Goal: Information Seeking & Learning: Understand process/instructions

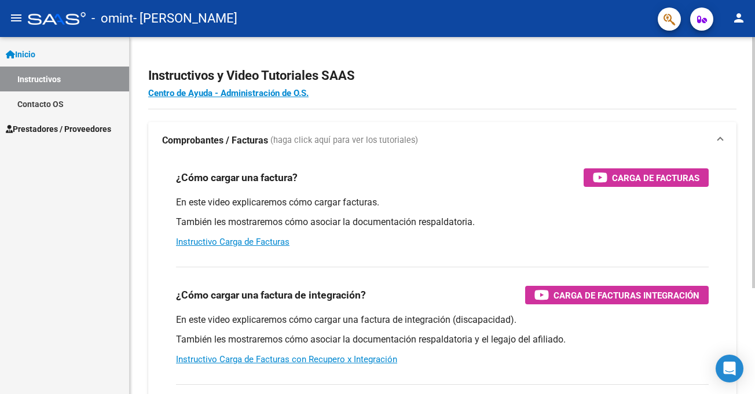
click at [573, 217] on p "También les mostraremos cómo asociar la documentación respaldatoria." at bounding box center [442, 222] width 533 height 13
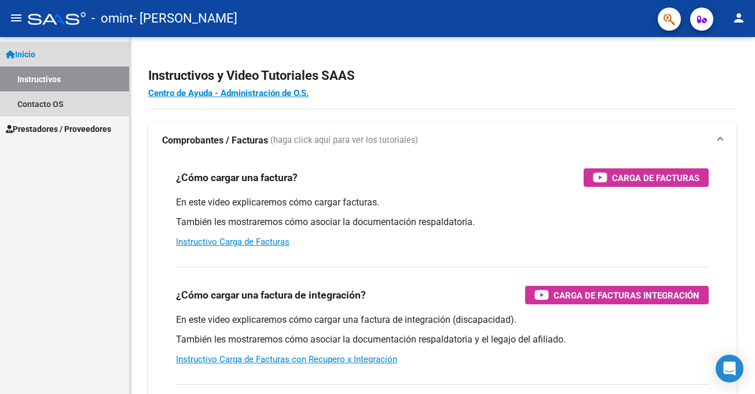
click at [56, 85] on link "Instructivos" at bounding box center [64, 79] width 129 height 25
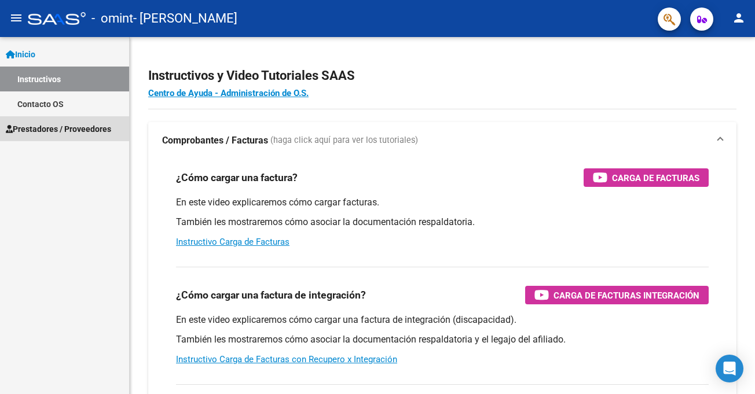
click at [53, 135] on span "Prestadores / Proveedores" at bounding box center [58, 129] width 105 height 13
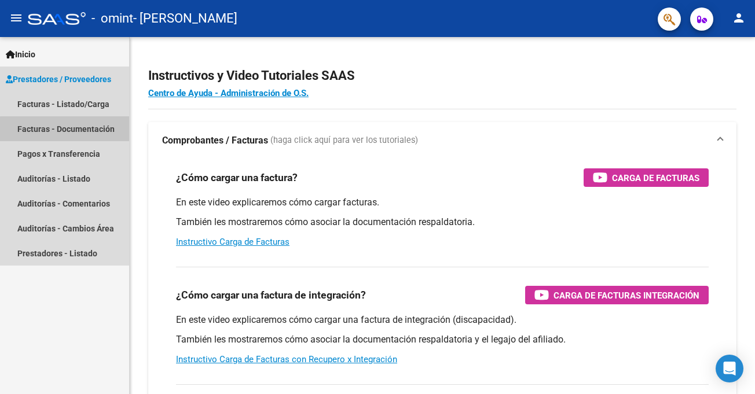
click at [67, 132] on link "Facturas - Documentación" at bounding box center [64, 128] width 129 height 25
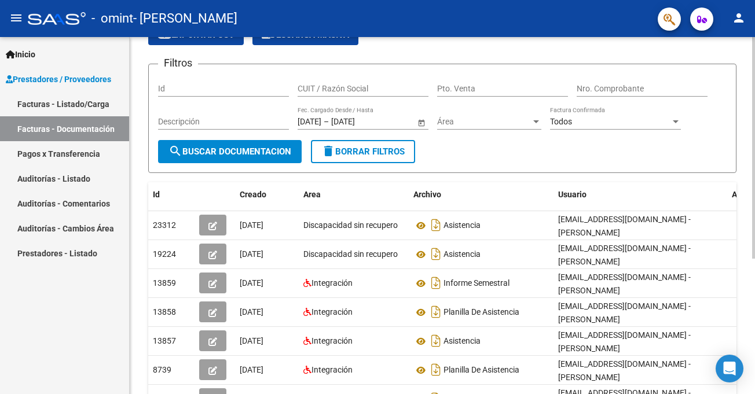
scroll to position [50, 0]
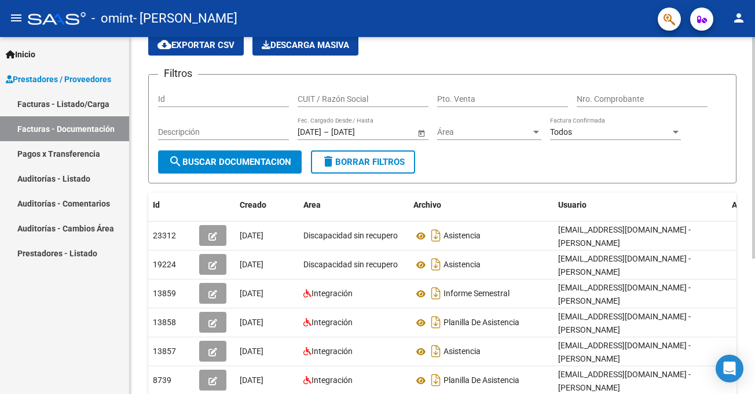
click at [729, 248] on div "PRESTADORES -> Comprobantes - Documentación Respaldatoria cloud_download Export…" at bounding box center [444, 270] width 628 height 566
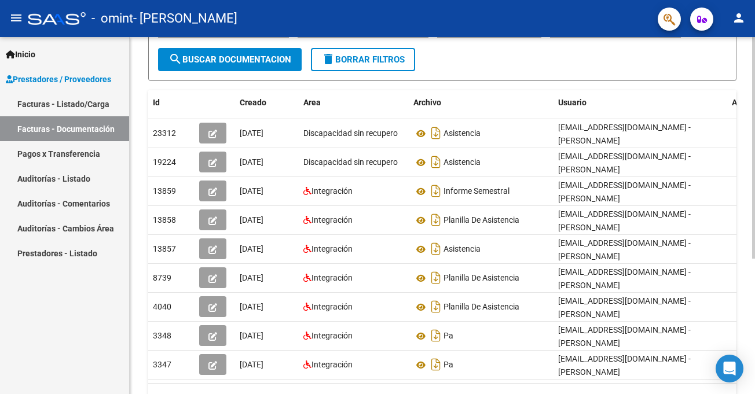
scroll to position [211, 0]
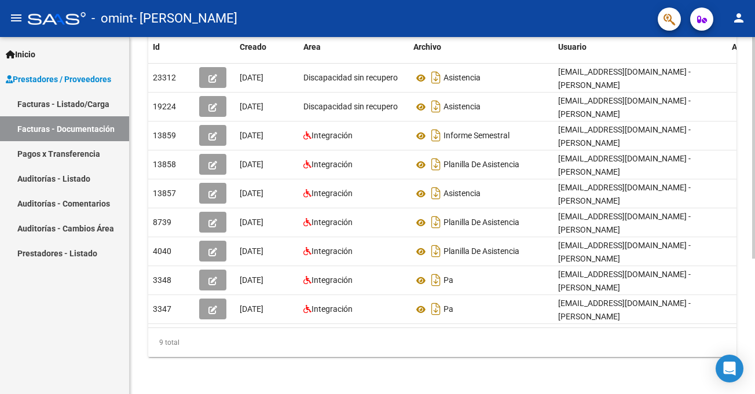
click at [755, 284] on html "menu - omint - [PERSON_NAME] person Inicio Instructivos Contacto OS Prestadores…" at bounding box center [377, 197] width 755 height 394
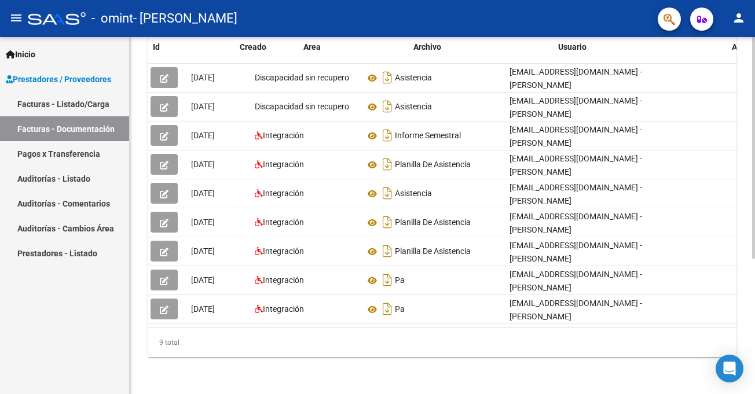
scroll to position [0, 0]
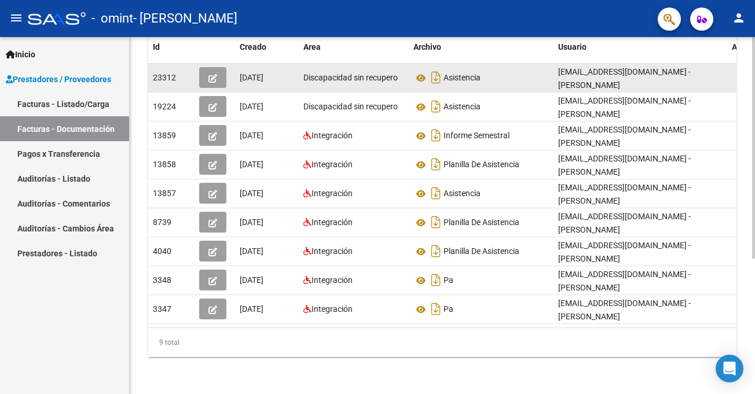
click at [264, 74] on span "[DATE]" at bounding box center [252, 77] width 24 height 9
click at [379, 79] on span "Discapacidad sin recupero" at bounding box center [350, 77] width 94 height 9
click at [211, 72] on span "button" at bounding box center [213, 77] width 9 height 10
